Goal: Information Seeking & Learning: Learn about a topic

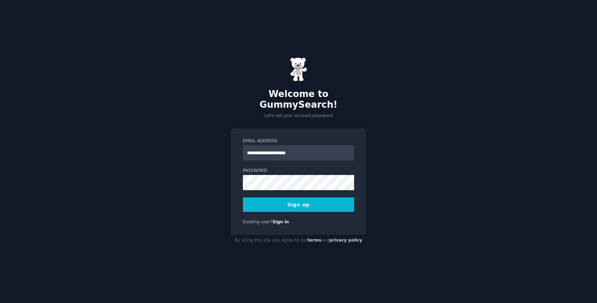
type input "**********"
click at [297, 202] on button "Sign up" at bounding box center [298, 205] width 111 height 15
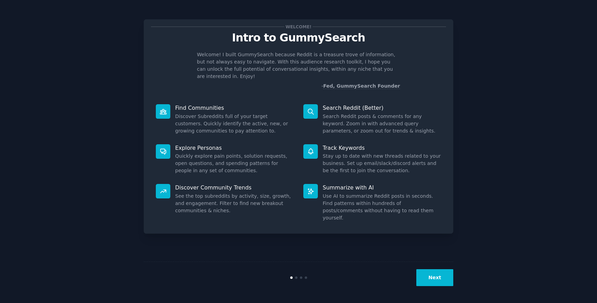
click at [438, 266] on div "Next" at bounding box center [299, 278] width 310 height 32
click at [441, 284] on button "Next" at bounding box center [434, 278] width 37 height 17
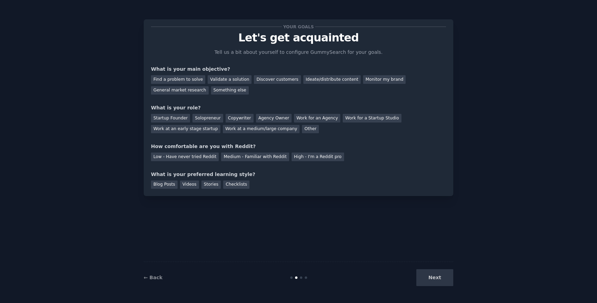
click at [439, 278] on div "Next" at bounding box center [401, 278] width 103 height 17
click at [204, 120] on div "Solopreneur" at bounding box center [207, 118] width 30 height 9
click at [195, 81] on div "Find a problem to solve" at bounding box center [178, 79] width 54 height 9
click at [219, 81] on div "Validate a solution" at bounding box center [230, 79] width 44 height 9
click at [189, 81] on div "Find a problem to solve" at bounding box center [178, 79] width 54 height 9
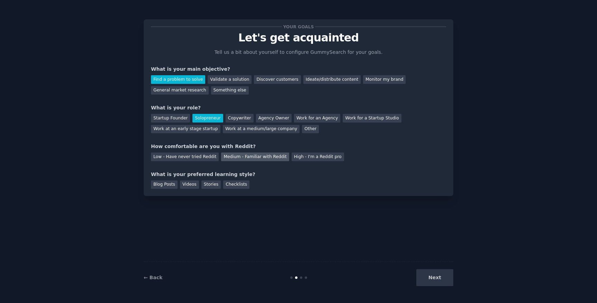
click at [231, 157] on div "Medium - Familiar with Reddit" at bounding box center [255, 157] width 68 height 9
click at [163, 186] on div "Blog Posts" at bounding box center [164, 185] width 27 height 9
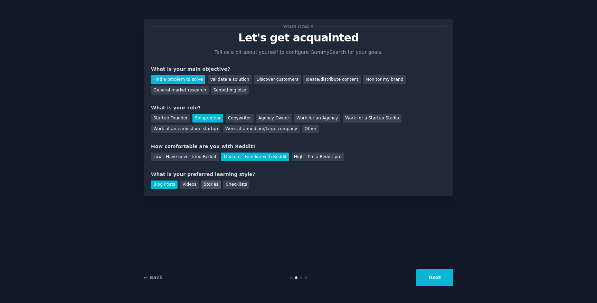
click at [215, 186] on div "Stories" at bounding box center [210, 185] width 19 height 9
click at [436, 277] on button "Next" at bounding box center [434, 278] width 37 height 17
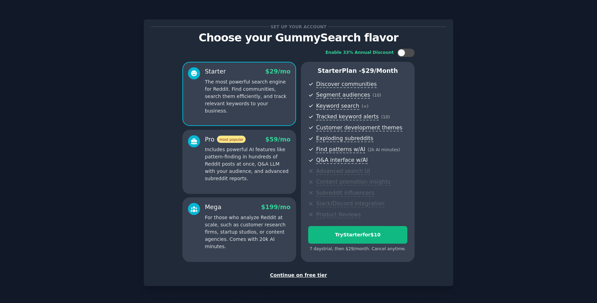
click at [305, 275] on div "Continue on free tier" at bounding box center [298, 275] width 295 height 7
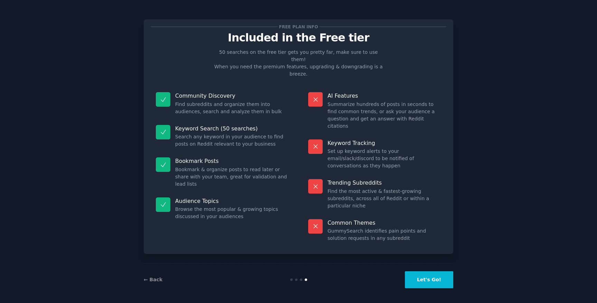
click at [431, 276] on button "Let's Go!" at bounding box center [429, 280] width 48 height 17
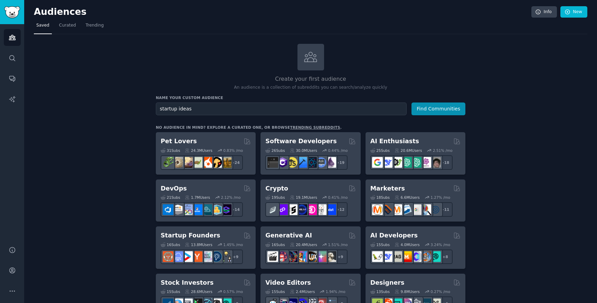
type input "startup ideas"
click at [412, 103] on button "Find Communities" at bounding box center [439, 109] width 54 height 13
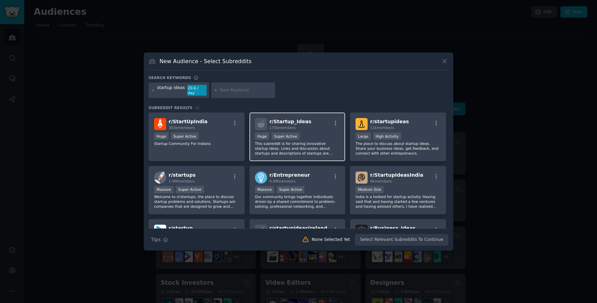
click at [305, 119] on span "r/ Startup_Ideas" at bounding box center [291, 122] width 42 height 6
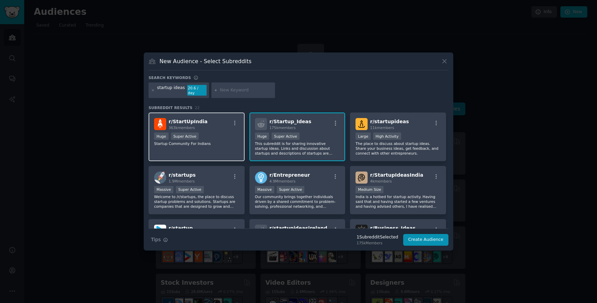
click at [211, 123] on div "r/ StartUpIndia 363k members" at bounding box center [196, 124] width 85 height 12
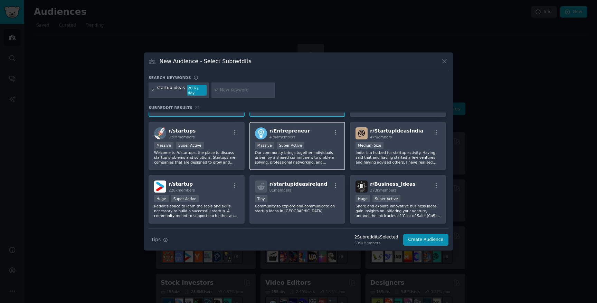
scroll to position [54, 0]
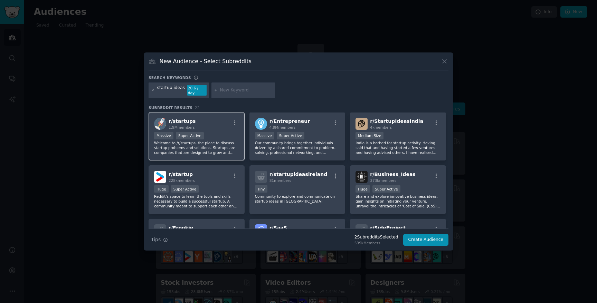
click at [232, 142] on p "Welcome to /r/startups, the place to discuss startup problems and solutions. St…" at bounding box center [196, 148] width 85 height 15
click at [430, 238] on button "Create Audience" at bounding box center [426, 240] width 46 height 12
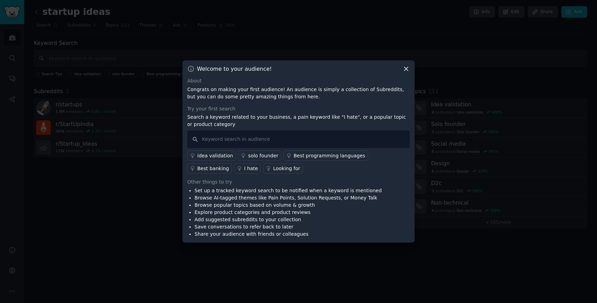
click at [242, 156] on icon at bounding box center [243, 155] width 5 height 5
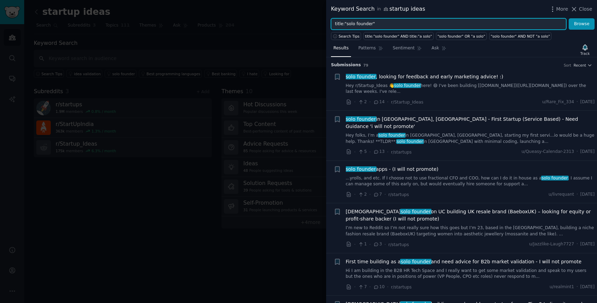
click at [403, 22] on input "title:"solo founder"" at bounding box center [448, 24] width 235 height 12
click at [569, 18] on button "Browse" at bounding box center [582, 24] width 26 height 12
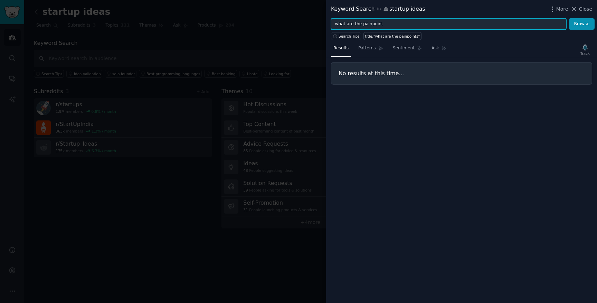
type input "what are the painpoint"
click at [569, 18] on button "Browse" at bounding box center [582, 24] width 26 height 12
click at [362, 23] on input "what are the painpoint" at bounding box center [448, 24] width 235 height 12
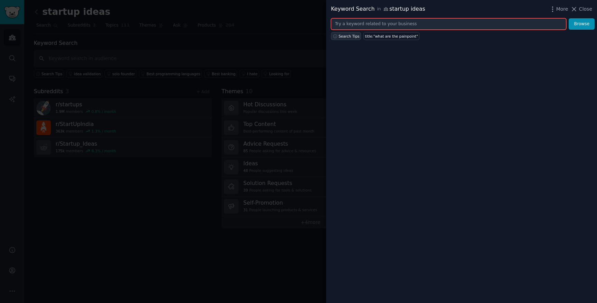
click at [353, 38] on span "Search Tips" at bounding box center [349, 36] width 21 height 5
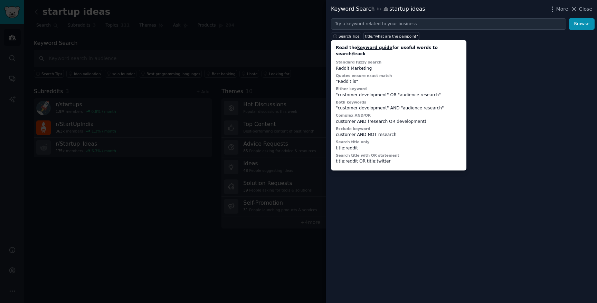
click at [300, 15] on div at bounding box center [298, 151] width 597 height 303
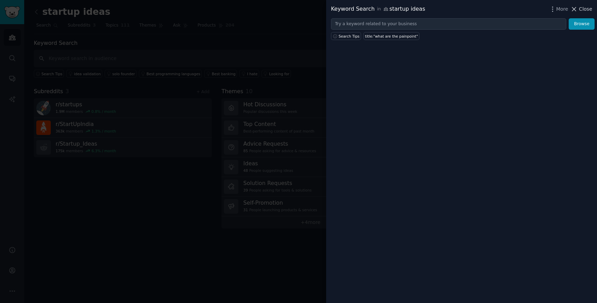
click at [586, 11] on span "Close" at bounding box center [585, 9] width 13 height 7
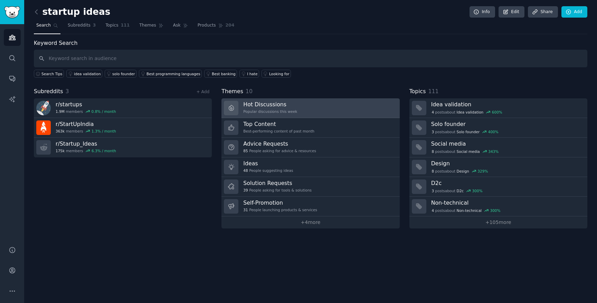
click at [267, 106] on h3 "Hot Discussions" at bounding box center [270, 104] width 54 height 7
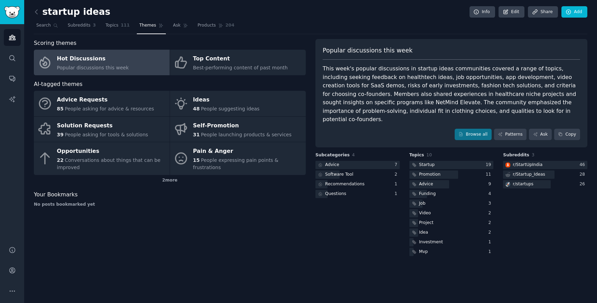
click at [138, 57] on link "Hot Discussions Popular discussions this week" at bounding box center [102, 63] width 136 height 26
click at [111, 27] on span "Topics" at bounding box center [111, 25] width 13 height 6
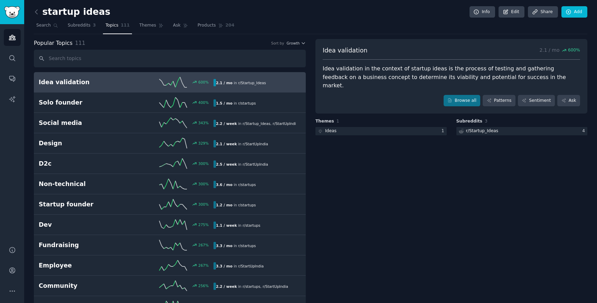
click at [114, 83] on h2 "Idea validation" at bounding box center [82, 82] width 87 height 9
click at [392, 127] on div at bounding box center [380, 131] width 131 height 9
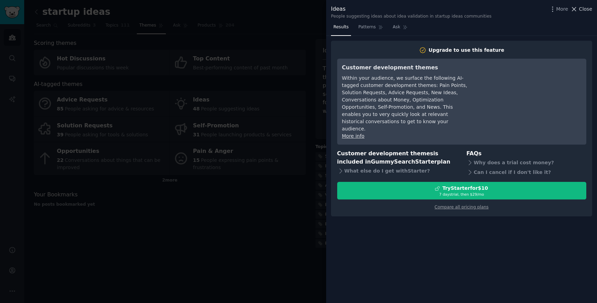
click at [580, 11] on span "Close" at bounding box center [585, 9] width 13 height 7
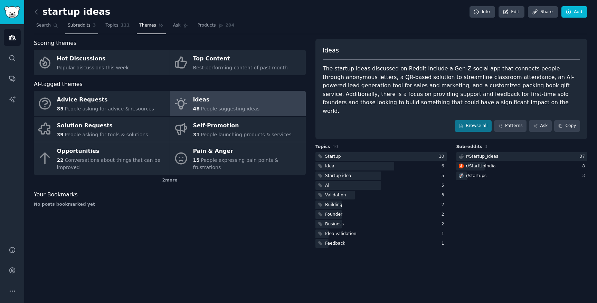
click at [80, 28] on span "Subreddits" at bounding box center [79, 25] width 23 height 6
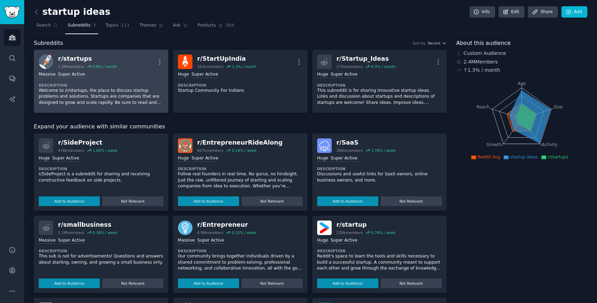
click at [87, 93] on p "Welcome to /r/startups, the place to discuss startup problems and solutions. St…" at bounding box center [101, 97] width 125 height 18
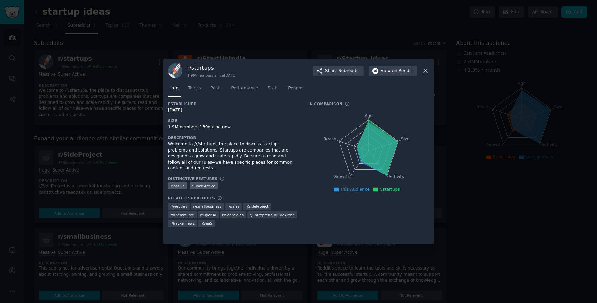
click at [429, 73] on div "r/ startups 1.9M members since [DATE] Share Subreddit View on Reddit Info Topic…" at bounding box center [298, 152] width 271 height 186
click at [426, 72] on icon at bounding box center [425, 70] width 7 height 7
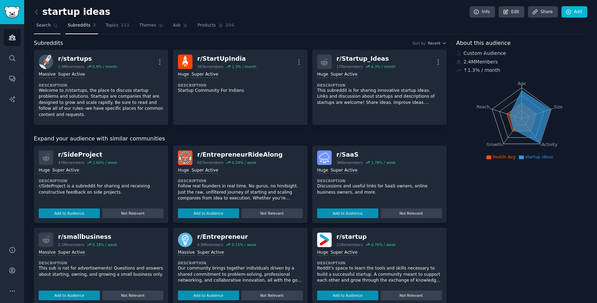
click at [40, 28] on span "Search" at bounding box center [43, 25] width 15 height 6
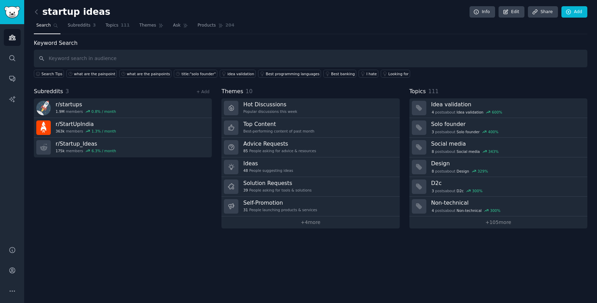
click at [97, 55] on input "text" at bounding box center [311, 59] width 554 height 18
type input "problems challenges"
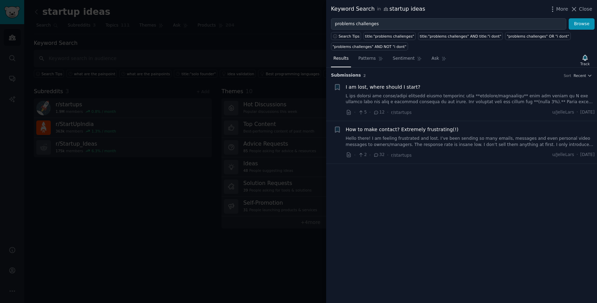
click at [416, 140] on link "Hello there! I am feeling frustrated and lost. I’ve been sending so many emails…" at bounding box center [470, 142] width 249 height 12
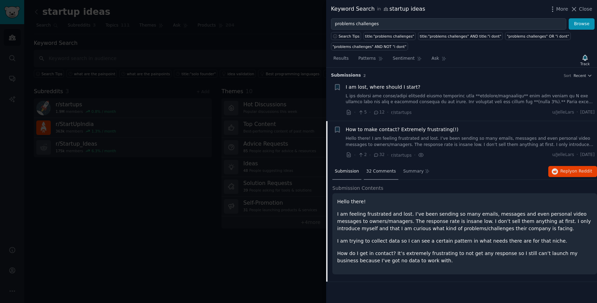
click at [387, 173] on span "32 Comments" at bounding box center [381, 172] width 30 height 6
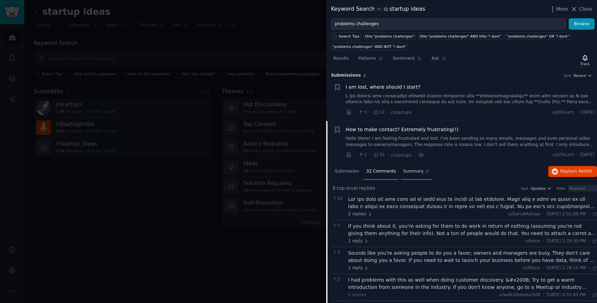
click at [411, 176] on div "Summary" at bounding box center [416, 172] width 31 height 17
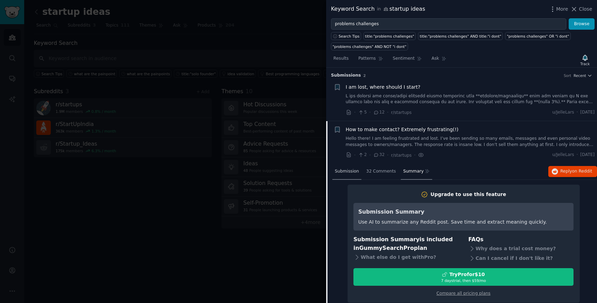
click at [353, 170] on span "Submission" at bounding box center [347, 172] width 24 height 6
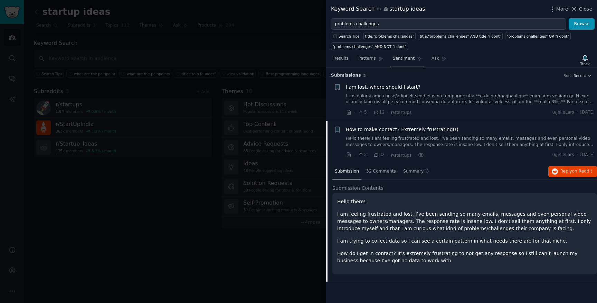
click at [402, 61] on span "Sentiment" at bounding box center [404, 59] width 22 height 6
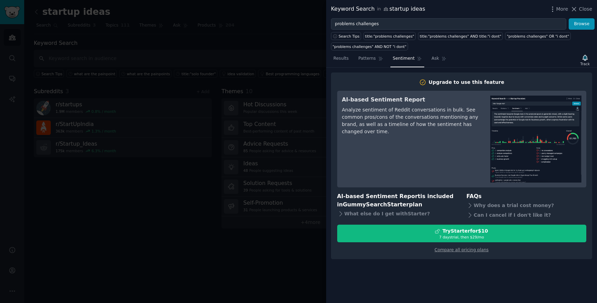
click at [149, 223] on div at bounding box center [298, 151] width 597 height 303
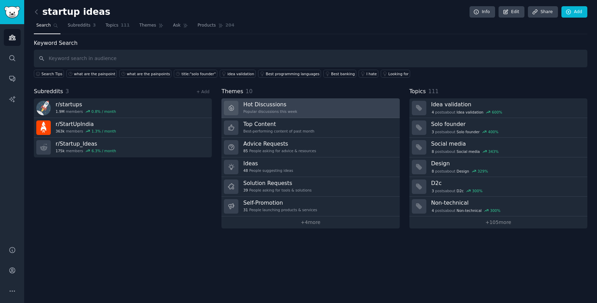
click at [257, 106] on h3 "Hot Discussions" at bounding box center [270, 104] width 54 height 7
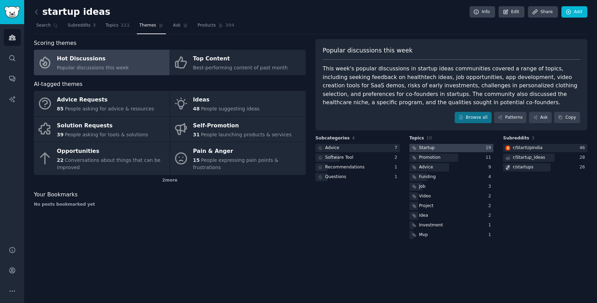
click at [432, 149] on div "Startup" at bounding box center [427, 148] width 16 height 6
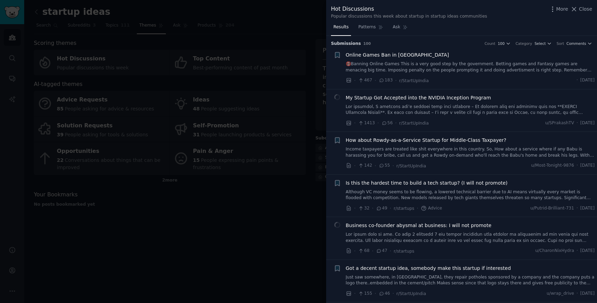
click at [475, 200] on link "Although VC money seems to be flowing, a lowered technical barrier due to AI me…" at bounding box center [470, 195] width 249 height 12
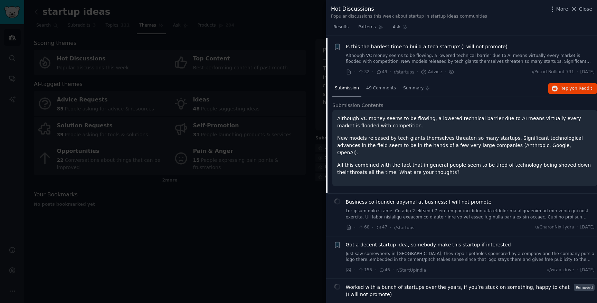
scroll to position [139, 0]
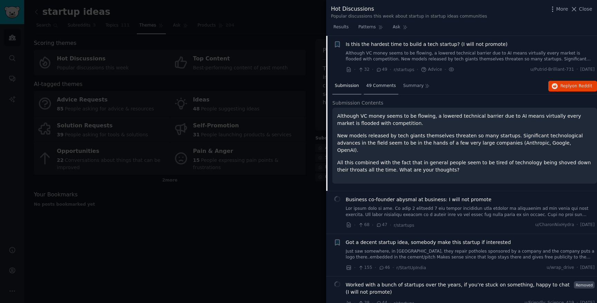
click at [378, 84] on span "49 Comments" at bounding box center [381, 86] width 30 height 6
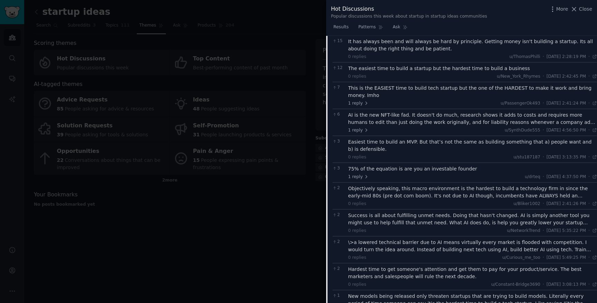
scroll to position [239, 0]
click at [302, 205] on div at bounding box center [298, 151] width 597 height 303
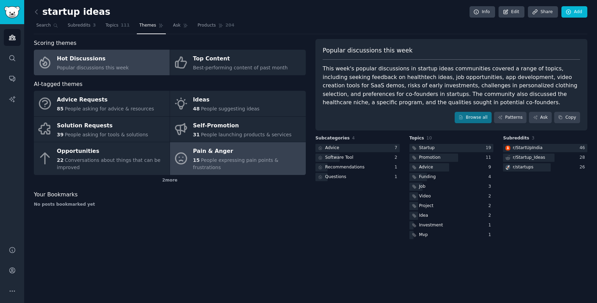
click at [258, 157] on div "Pain & Anger" at bounding box center [247, 151] width 109 height 11
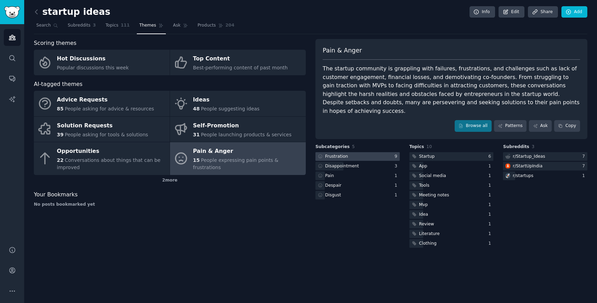
click at [377, 152] on div at bounding box center [357, 156] width 84 height 9
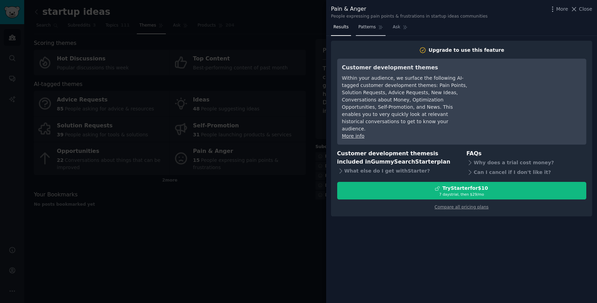
click at [371, 26] on span "Patterns" at bounding box center [366, 27] width 17 height 6
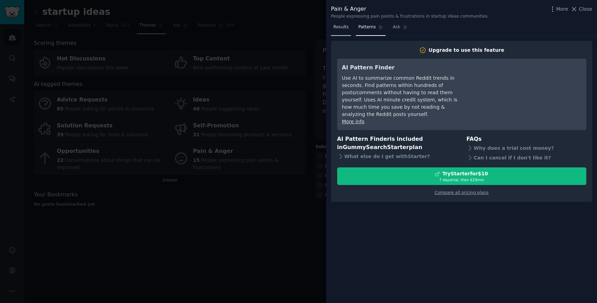
click at [344, 27] on span "Results" at bounding box center [340, 27] width 15 height 6
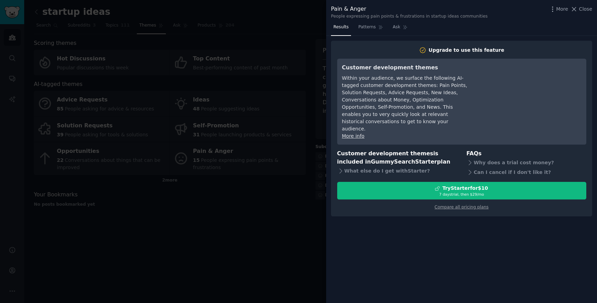
click at [307, 23] on div at bounding box center [298, 151] width 597 height 303
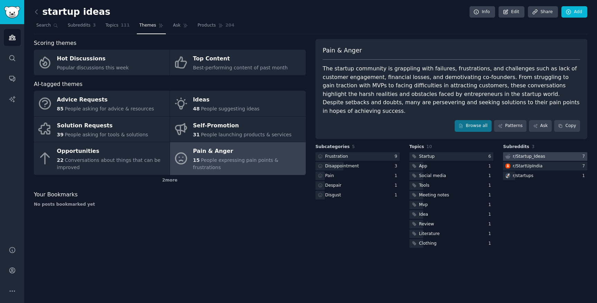
click at [519, 154] on div "r/ Startup_Ideas" at bounding box center [529, 157] width 32 height 6
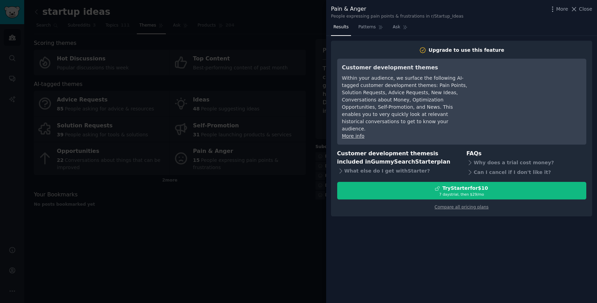
click at [273, 203] on div at bounding box center [298, 151] width 597 height 303
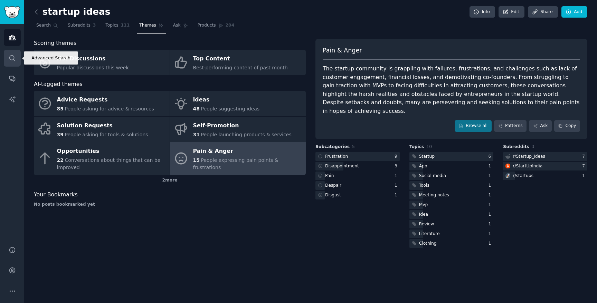
click at [14, 58] on icon "Sidebar" at bounding box center [12, 58] width 7 height 7
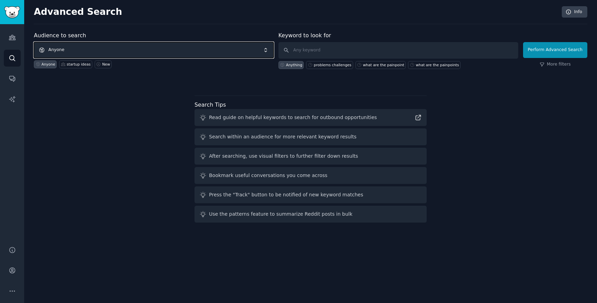
click at [97, 46] on span "Anyone" at bounding box center [154, 50] width 240 height 16
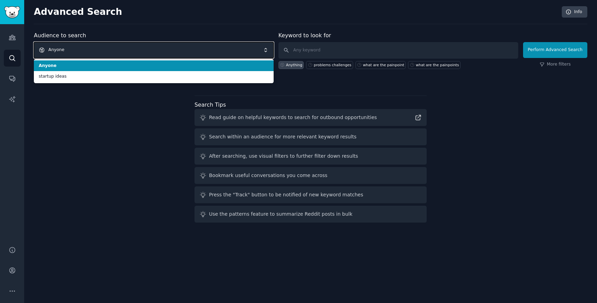
click at [97, 46] on span "Anyone" at bounding box center [154, 50] width 240 height 16
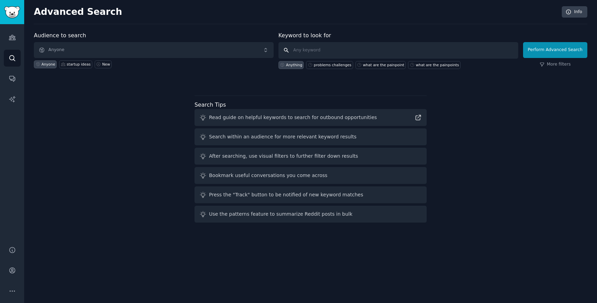
click at [309, 53] on input "text" at bounding box center [398, 50] width 240 height 17
type input "problem frustration"
click button "Perform Advanced Search" at bounding box center [555, 50] width 64 height 16
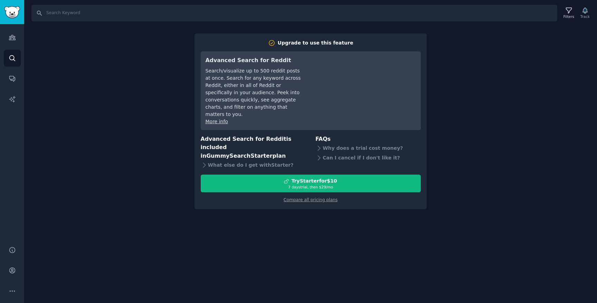
click at [24, 119] on div "Search Filters Track Upgrade to use this feature Advanced Search for Reddit Sea…" at bounding box center [310, 151] width 573 height 303
click at [16, 74] on link "Conversations" at bounding box center [12, 78] width 17 height 17
